Goal: Information Seeking & Learning: Understand process/instructions

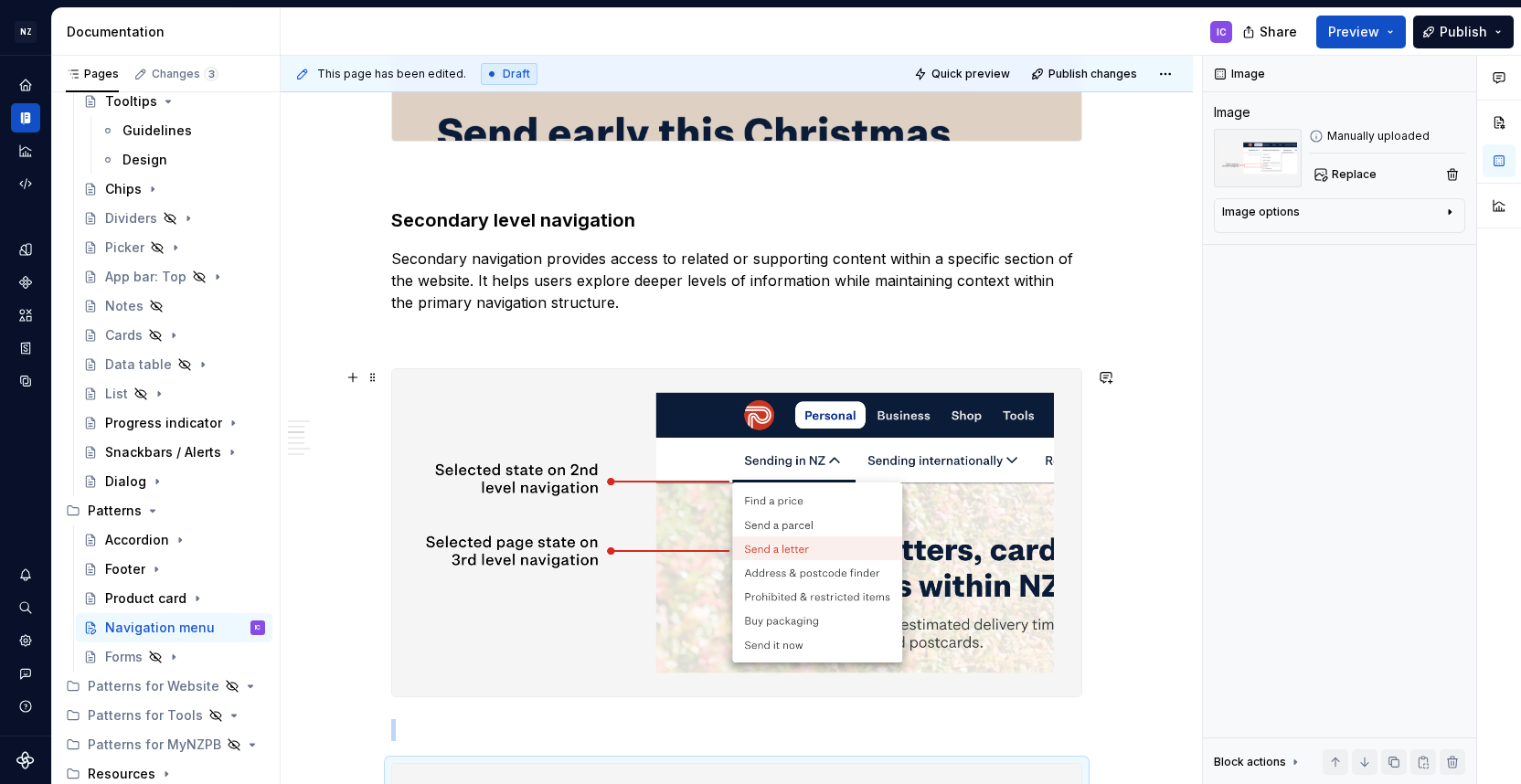
scroll to position [1660, 0]
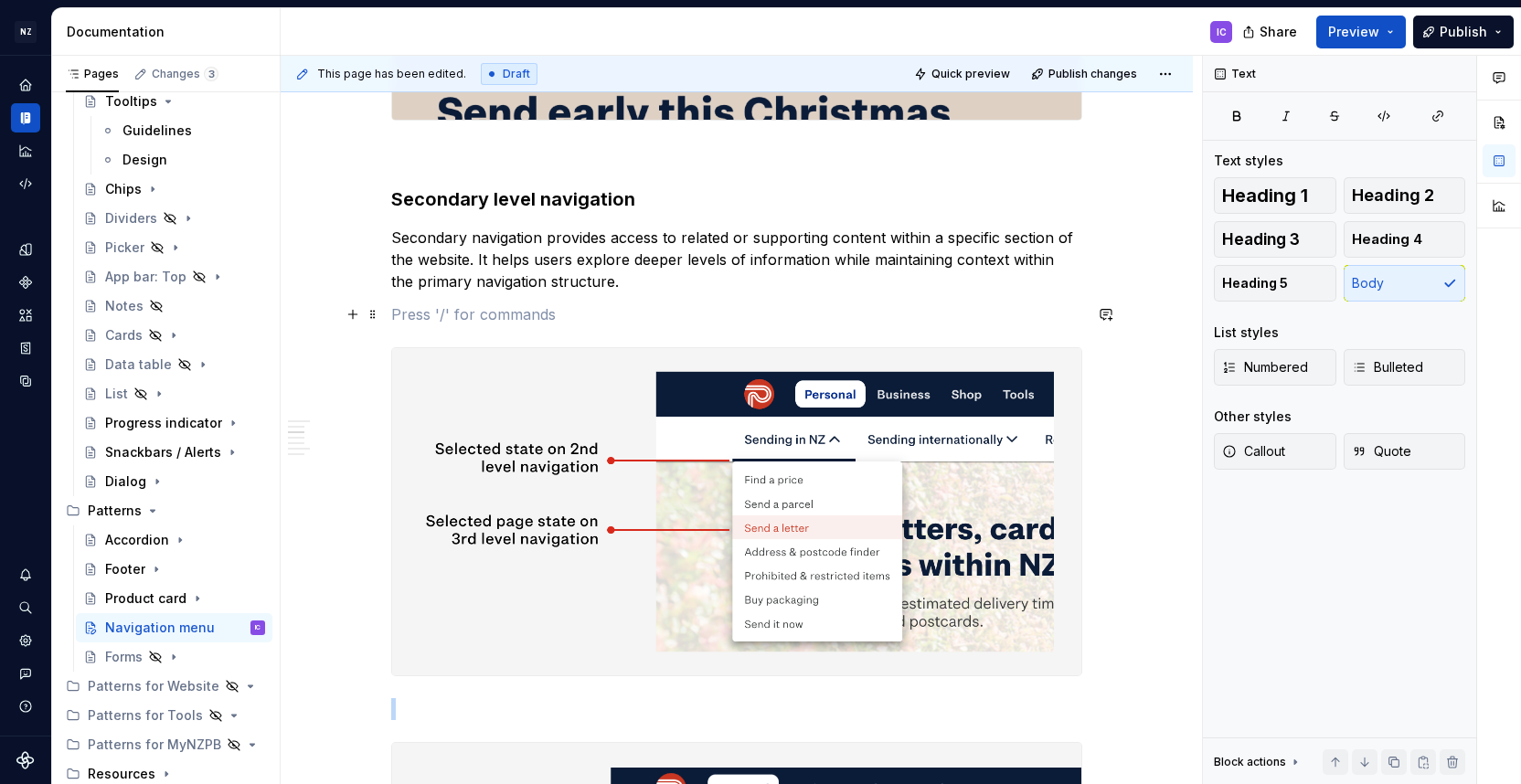
click at [445, 314] on p at bounding box center [736, 314] width 691 height 22
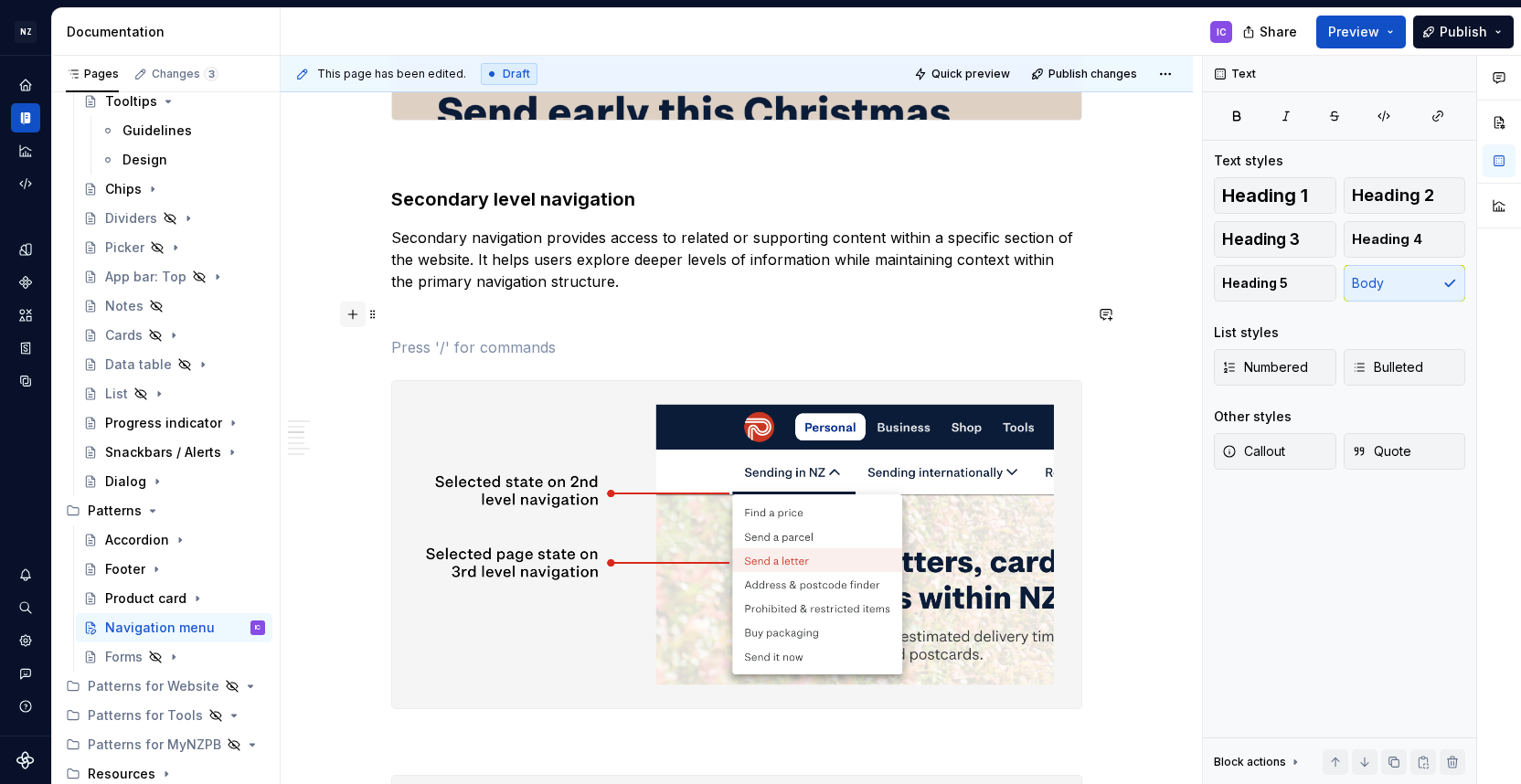
click at [362, 314] on button "button" at bounding box center [353, 313] width 25 height 25
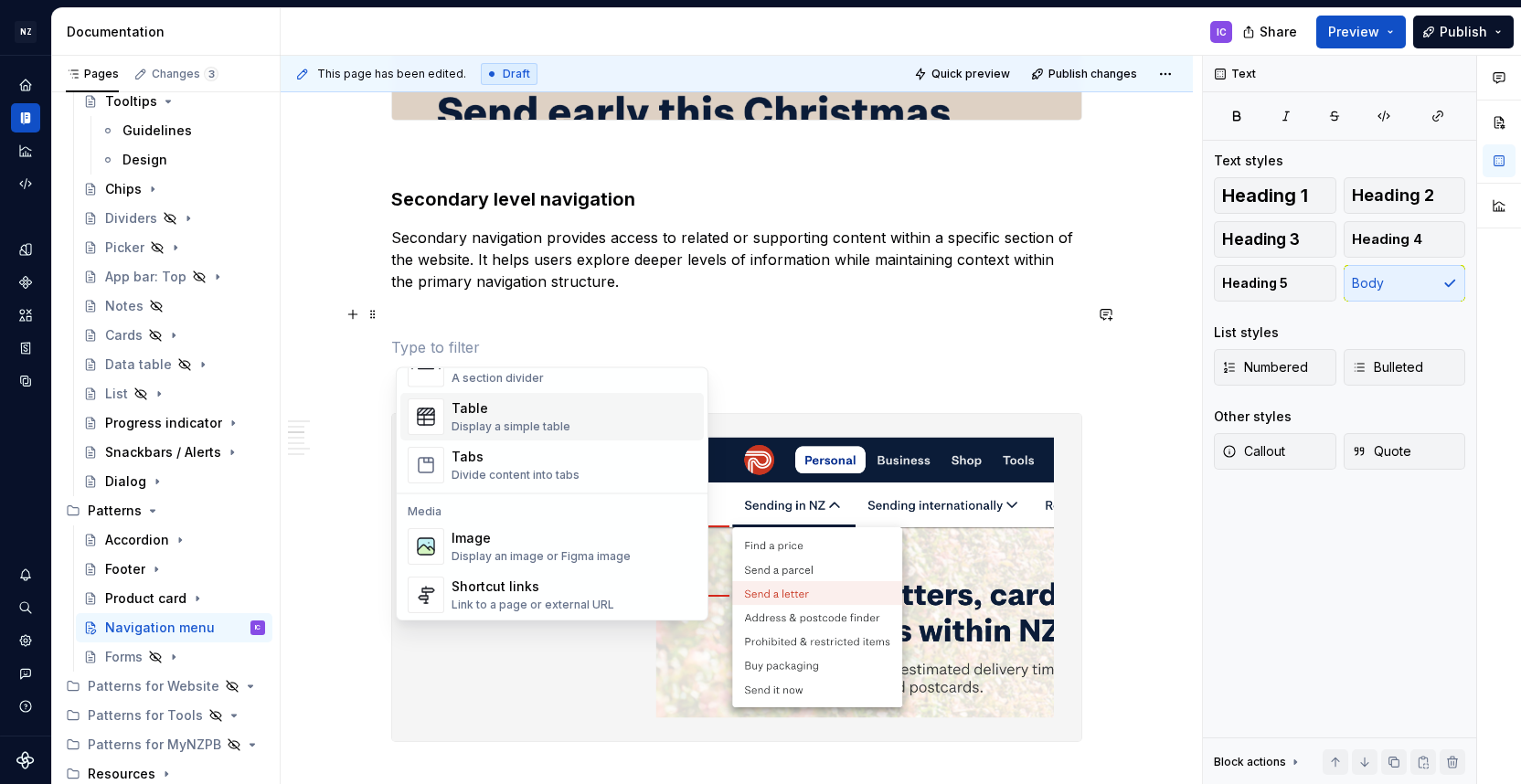
scroll to position [667, 0]
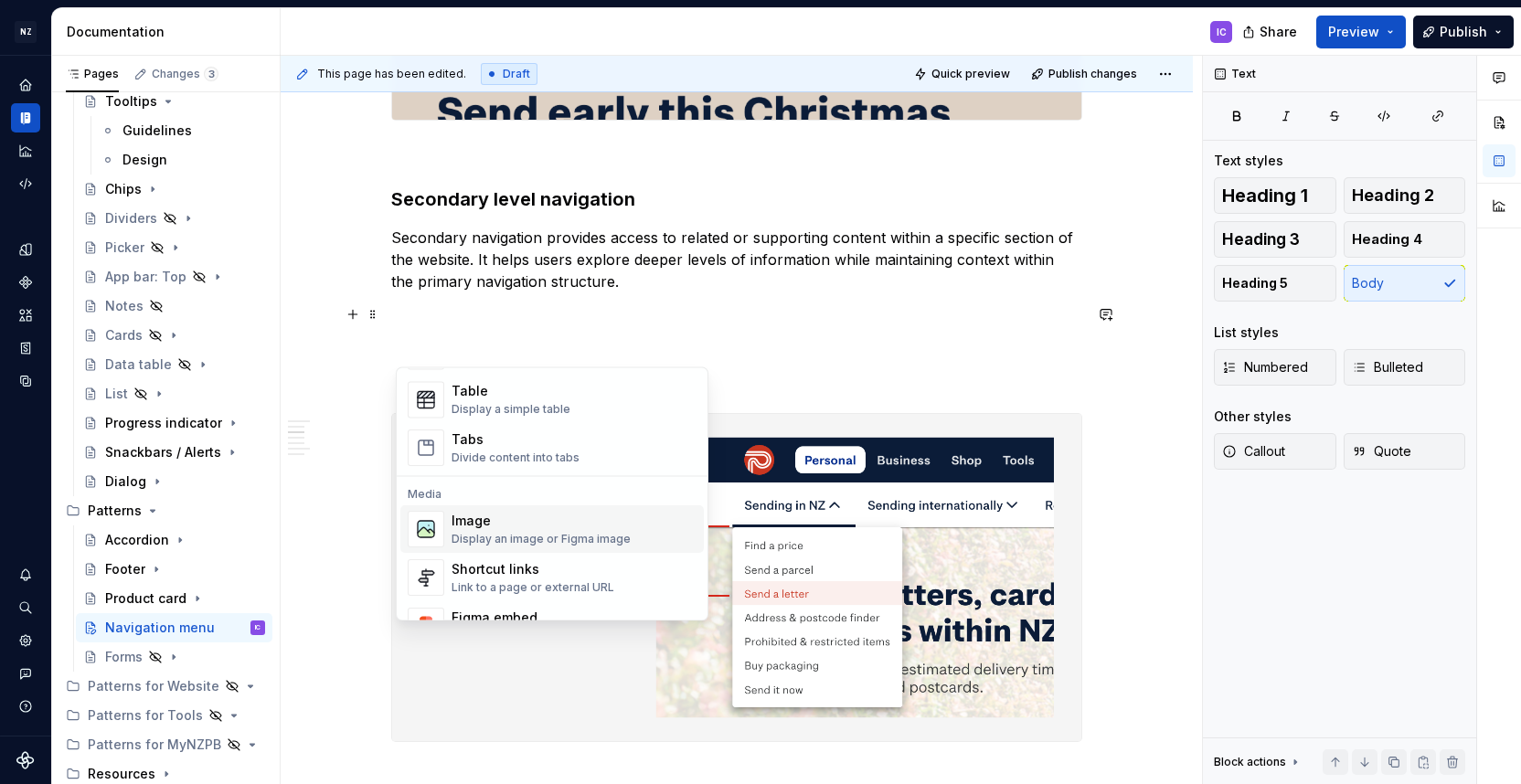
click at [568, 540] on div "Display an image or Figma image" at bounding box center [541, 540] width 179 height 15
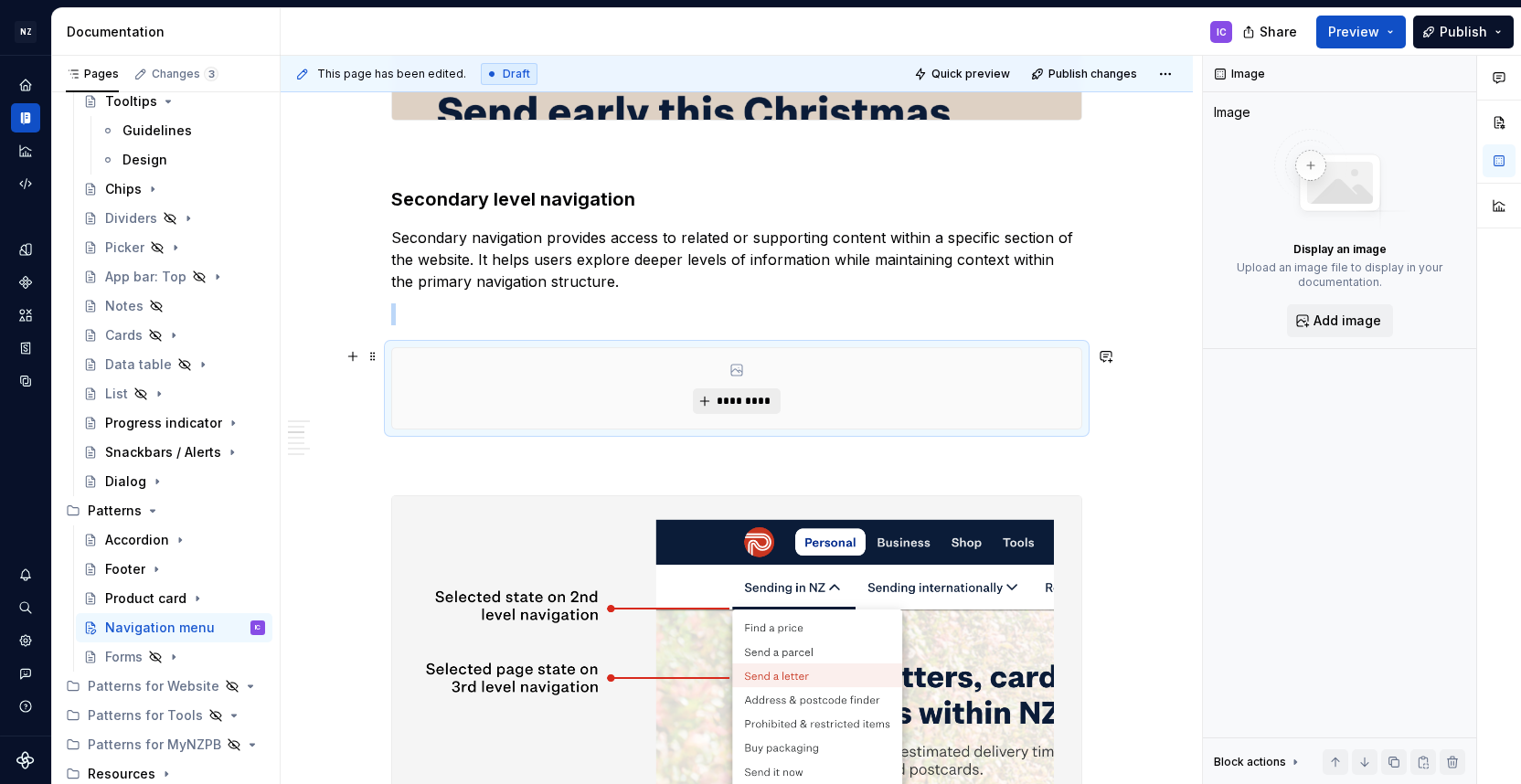
click at [725, 396] on span "*********" at bounding box center [743, 401] width 56 height 15
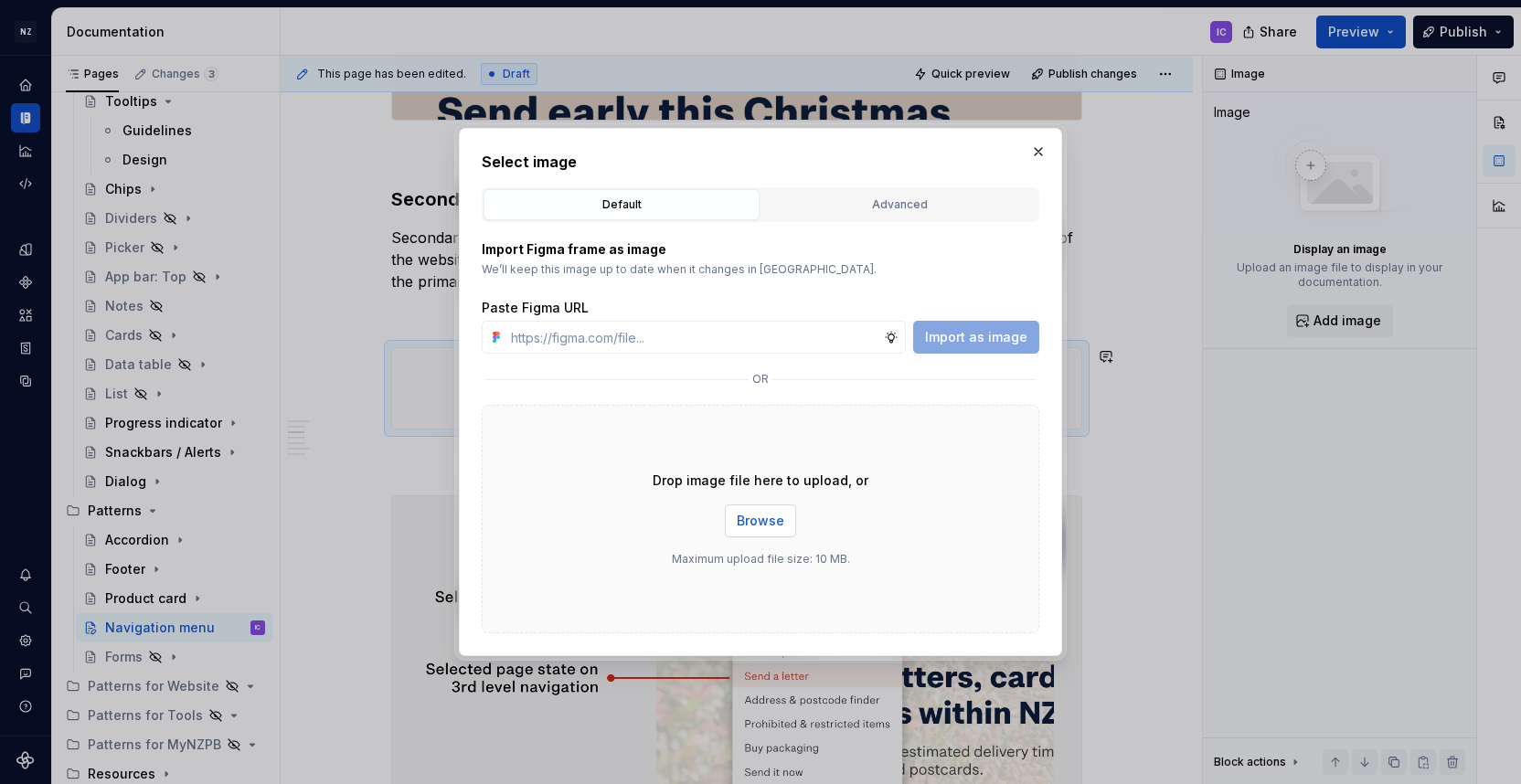
click at [767, 528] on span "Browse" at bounding box center [760, 521] width 48 height 19
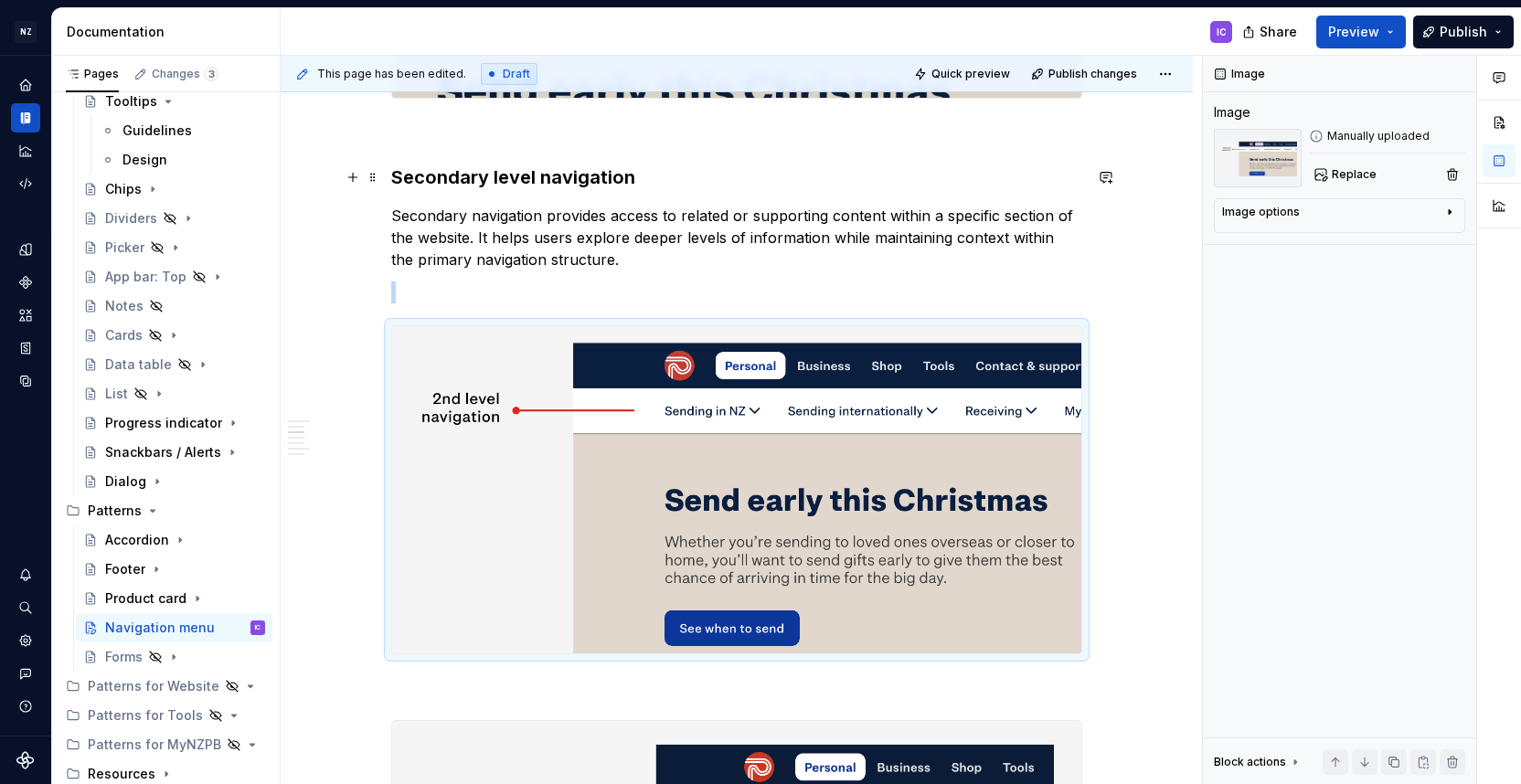
scroll to position [1669, 0]
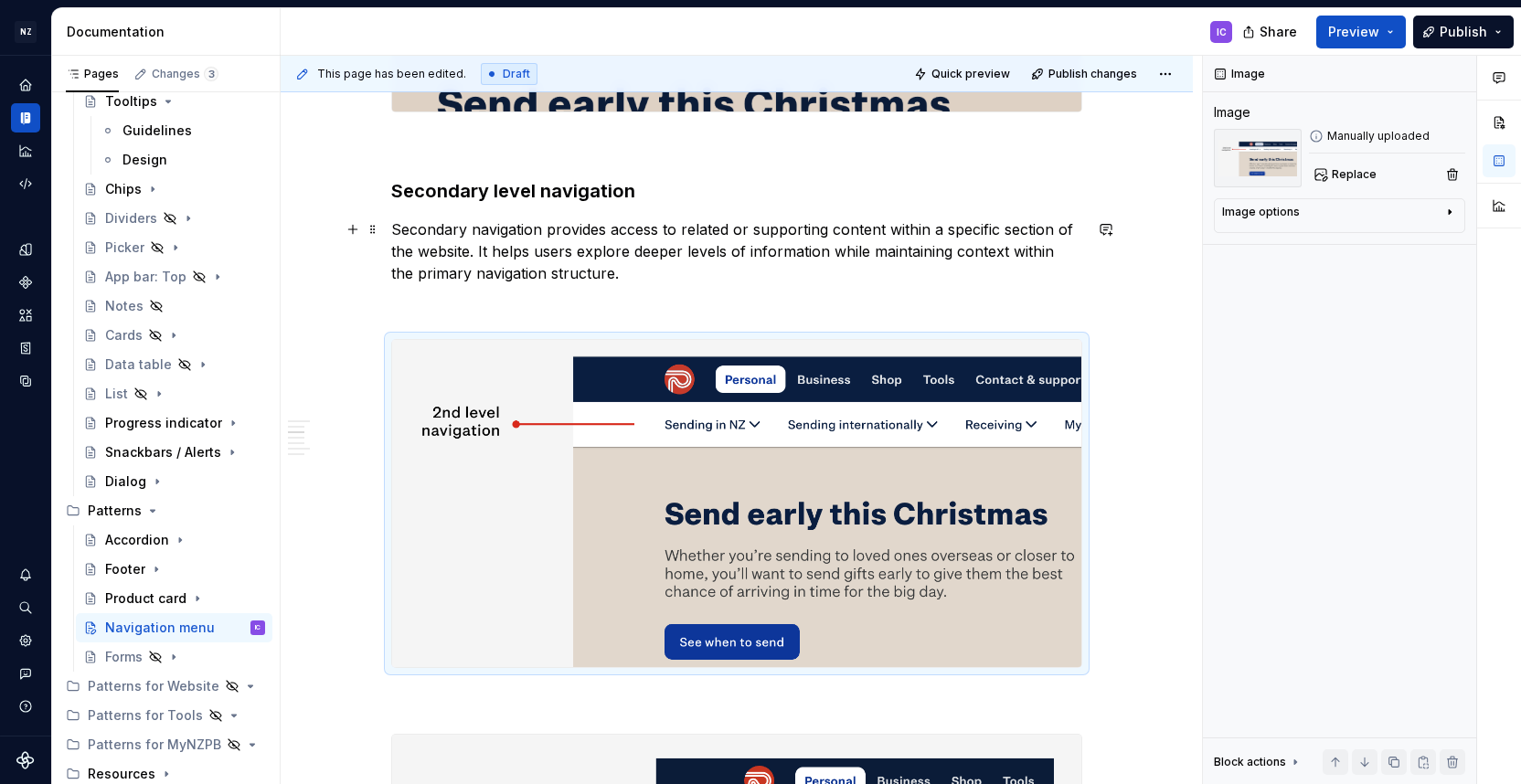
click at [606, 252] on p "Secondary navigation provides access to related or supporting content within a …" at bounding box center [736, 251] width 691 height 66
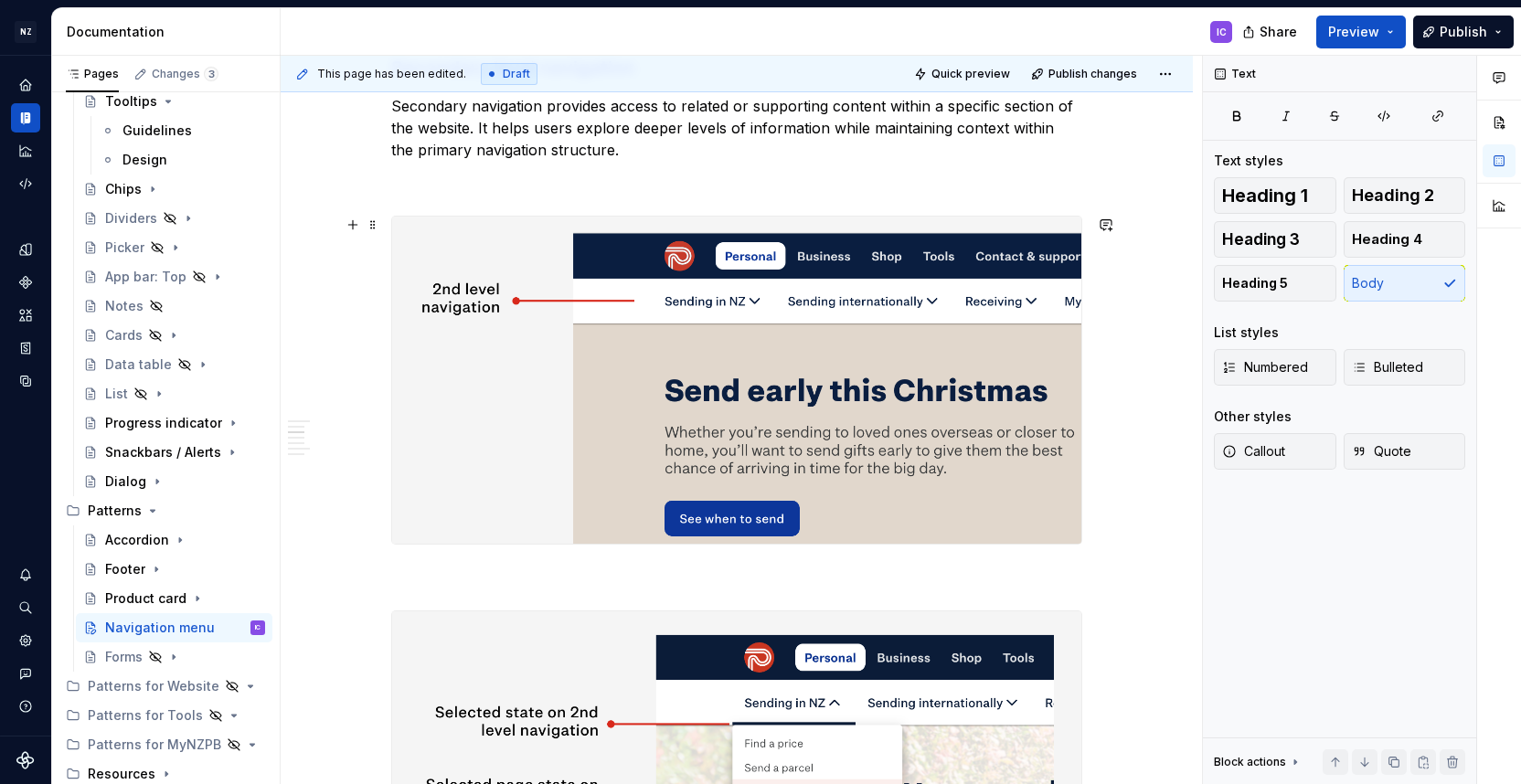
scroll to position [1793, 0]
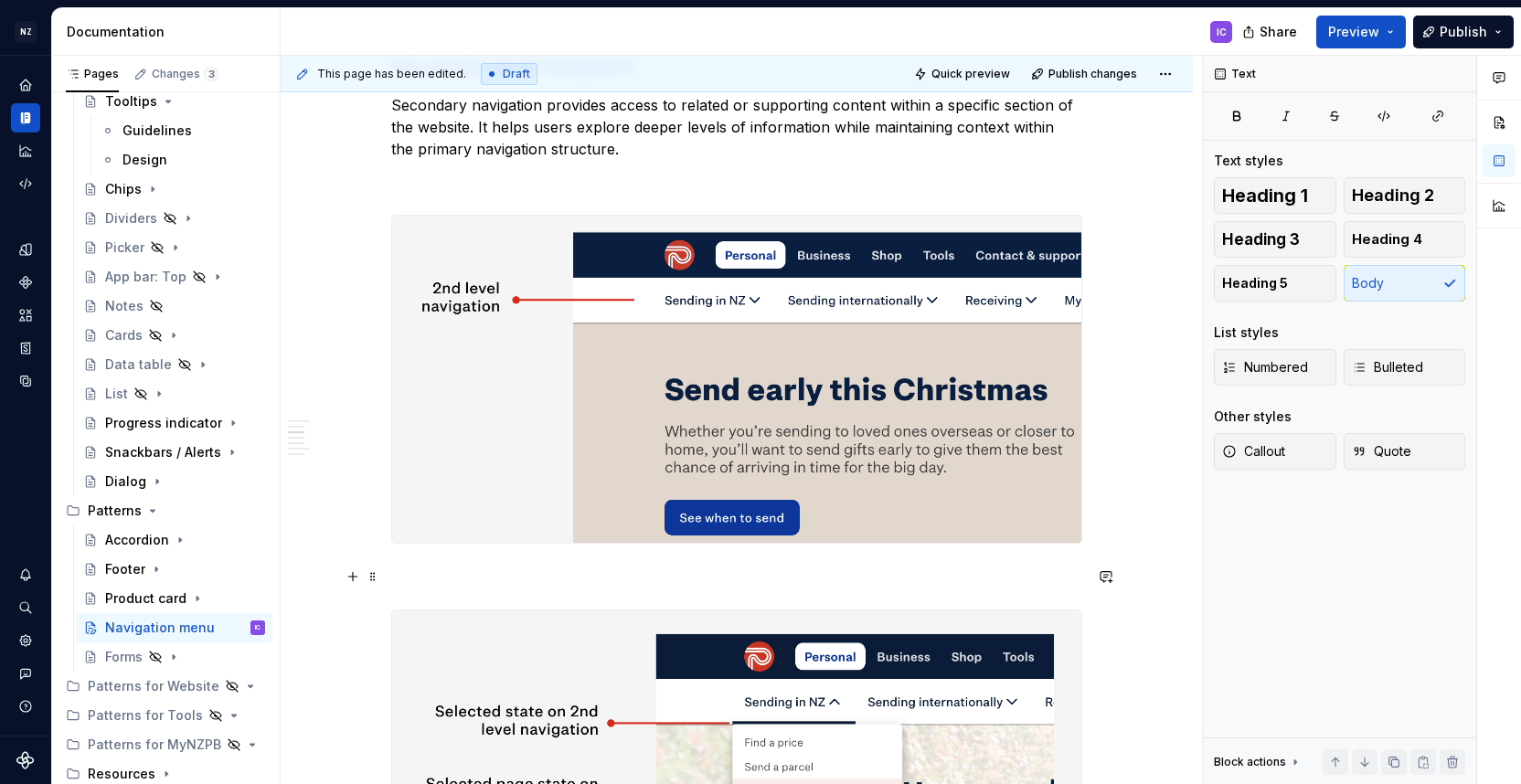
click at [456, 568] on p at bounding box center [736, 577] width 691 height 22
click at [358, 578] on button "button" at bounding box center [353, 576] width 25 height 25
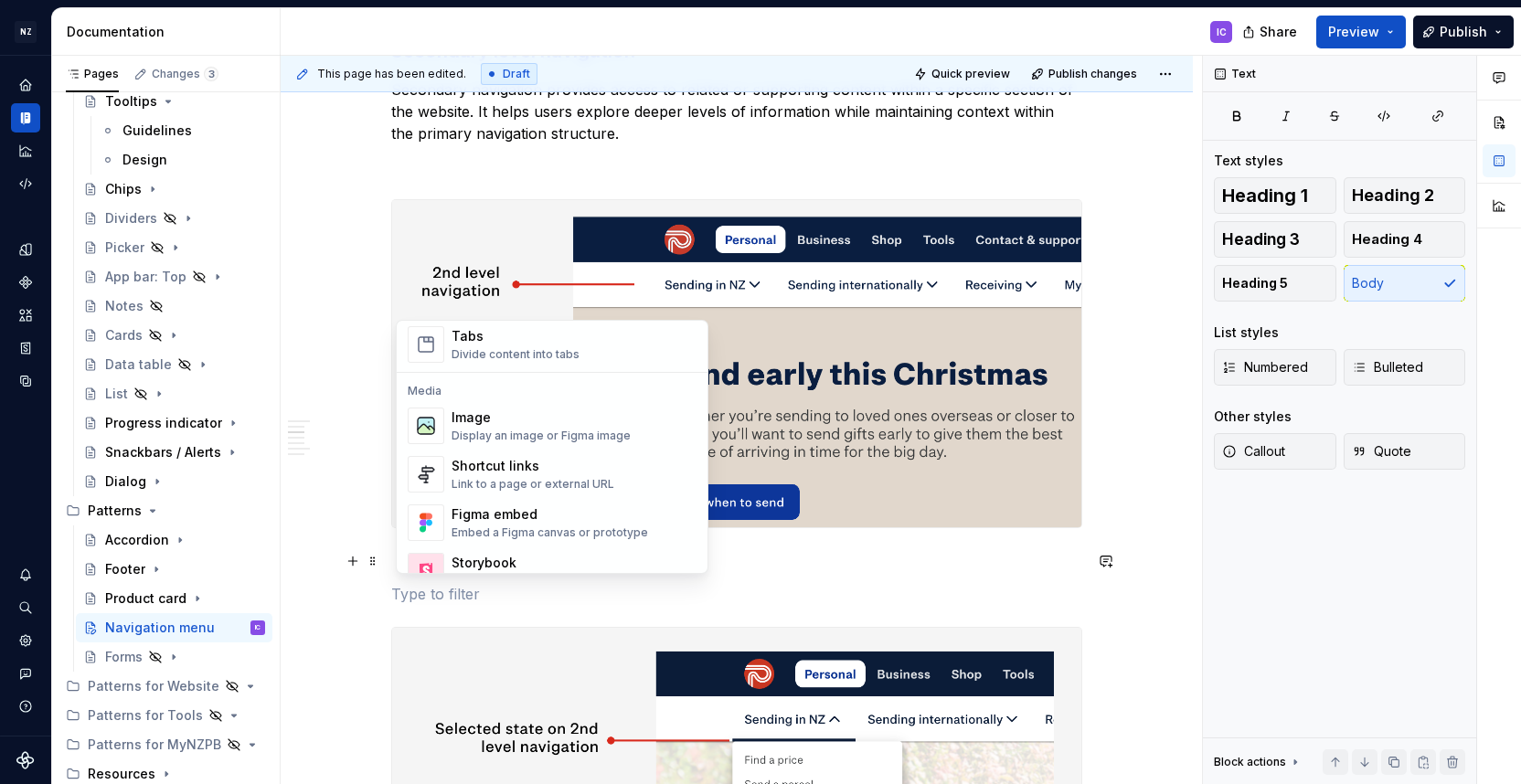
scroll to position [726, 0]
click at [526, 430] on div "Display an image or Figma image" at bounding box center [541, 434] width 179 height 15
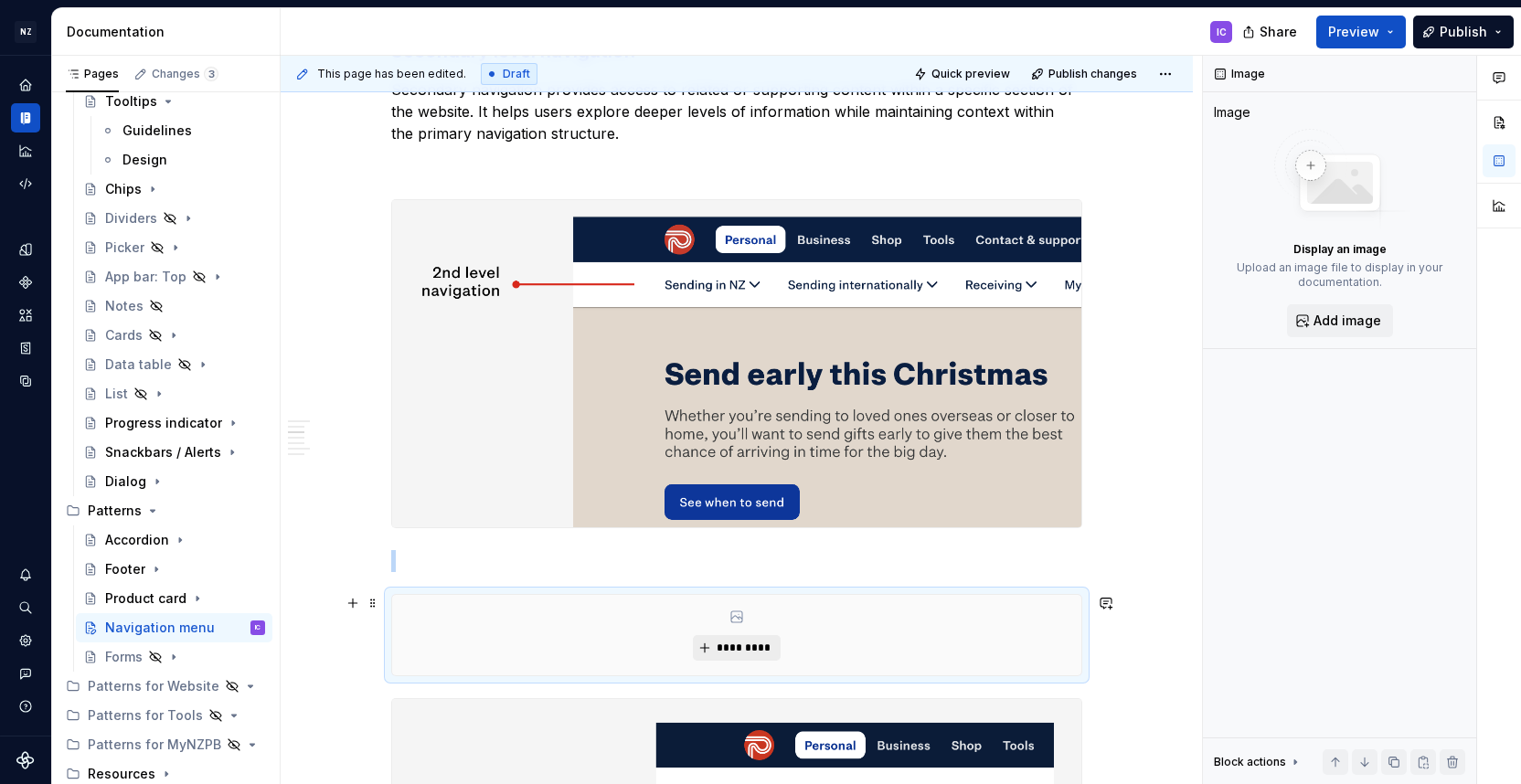
click at [760, 653] on span "*********" at bounding box center [743, 648] width 56 height 15
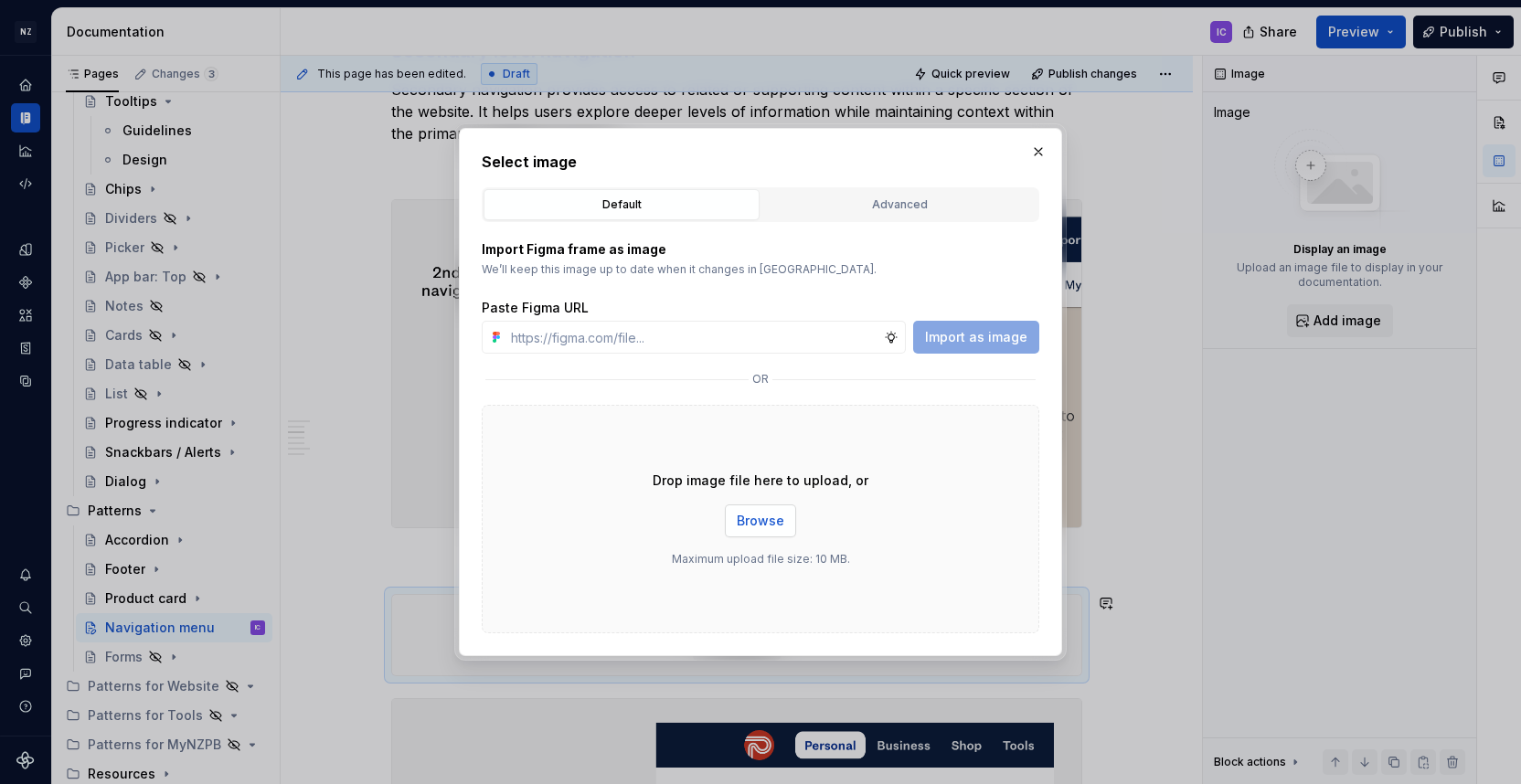
click at [754, 527] on span "Browse" at bounding box center [760, 521] width 48 height 19
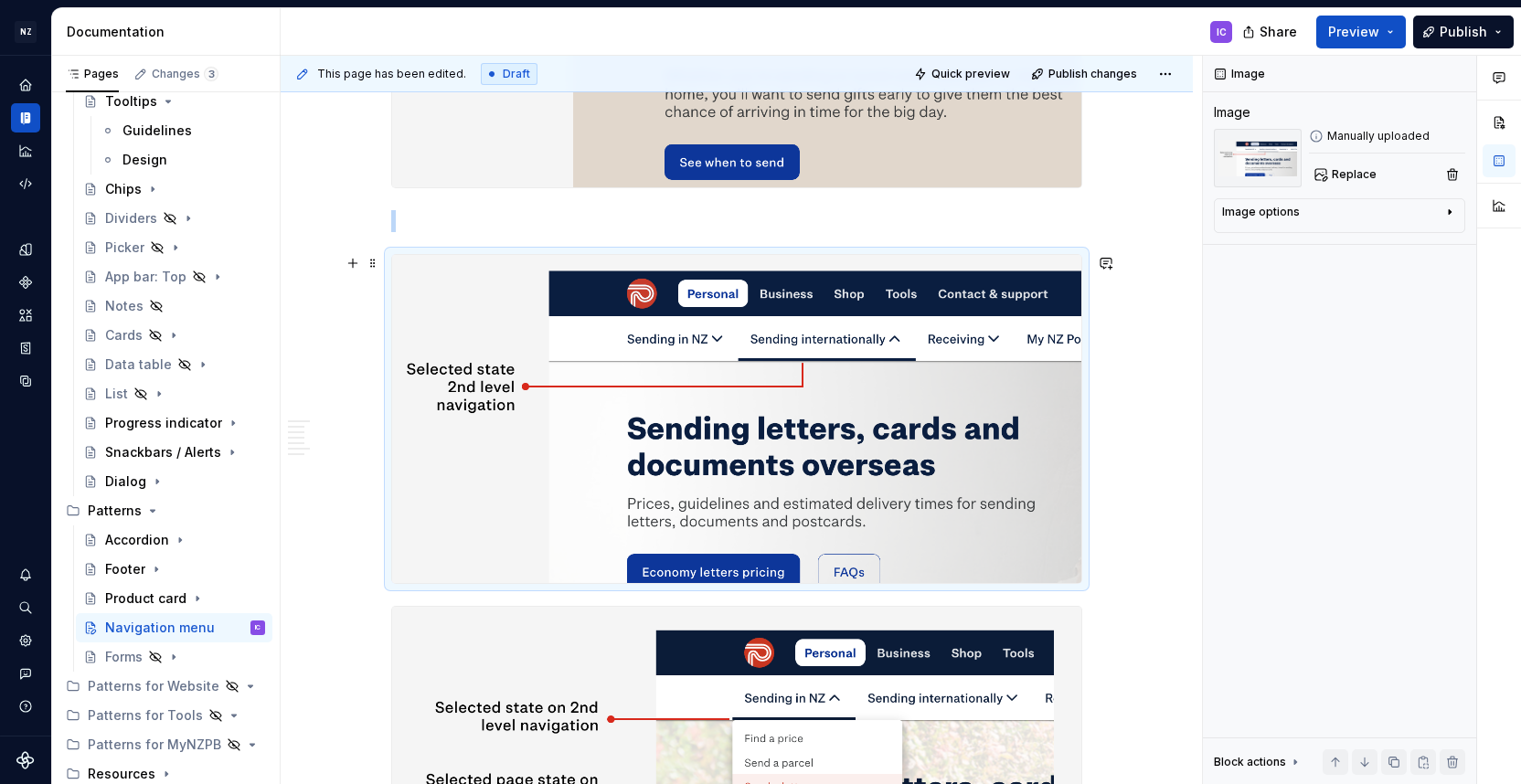
scroll to position [2152, 0]
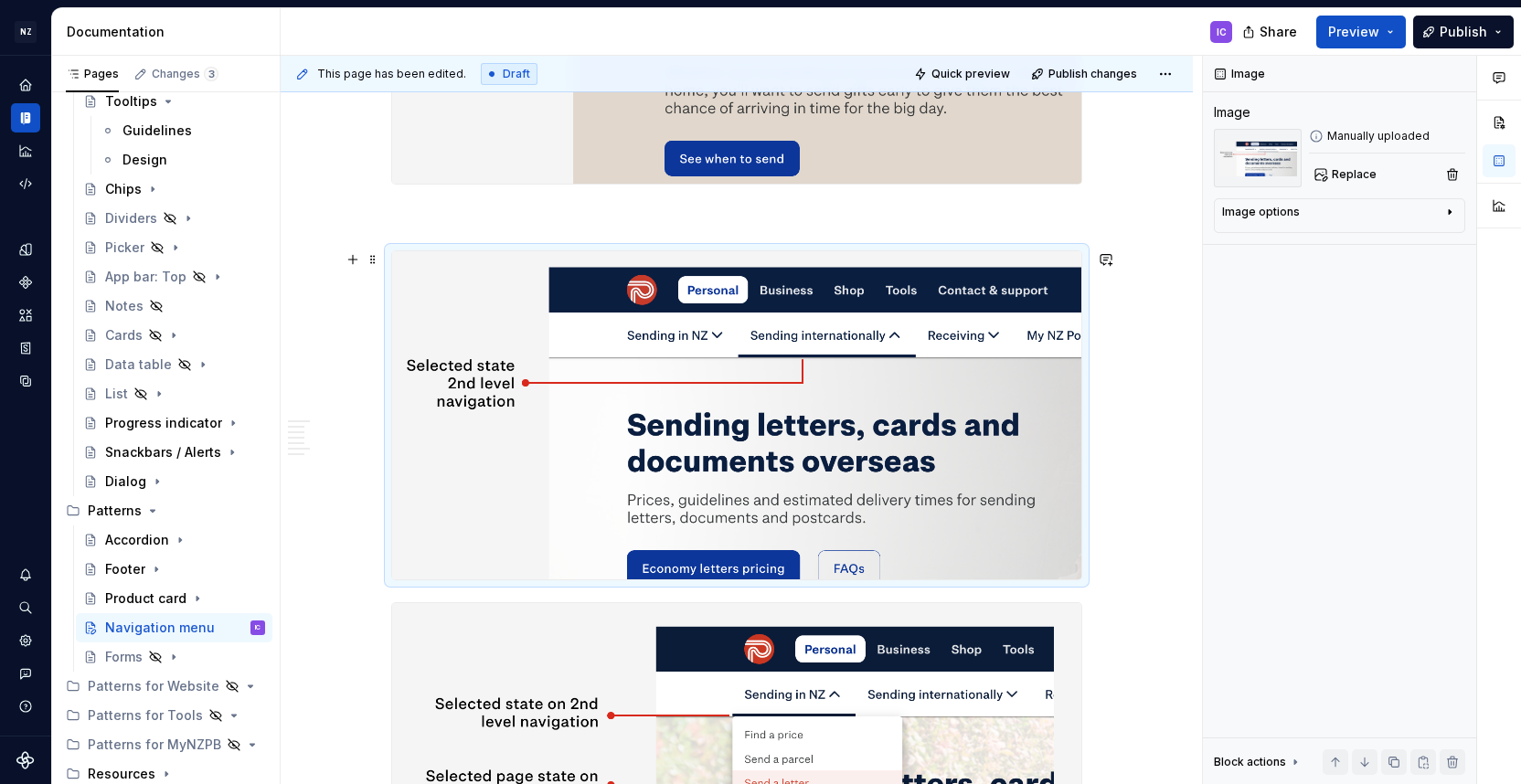
click at [1115, 372] on div "Desktop menu Desktop navigation appears on 1024px and above. It has a maximum w…" at bounding box center [737, 433] width 912 height 4458
click at [1158, 378] on div "Desktop menu Desktop navigation appears on 1024px and above. It has a maximum w…" at bounding box center [737, 433] width 912 height 4458
type textarea "*"
drag, startPoint x: 1194, startPoint y: 352, endPoint x: 1193, endPoint y: 337, distance: 15.0
click at [1193, 337] on div "This page has been edited. Draft Quick preview Publish changes Navigation menu …" at bounding box center [741, 420] width 921 height 729
